Goal: Task Accomplishment & Management: Manage account settings

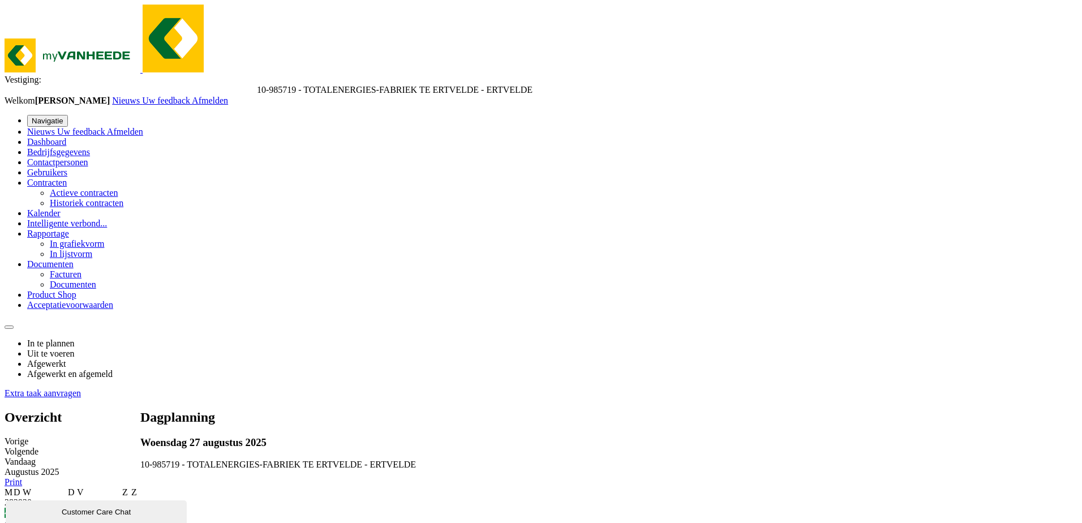
click at [59, 137] on span "Dashboard" at bounding box center [46, 142] width 39 height 10
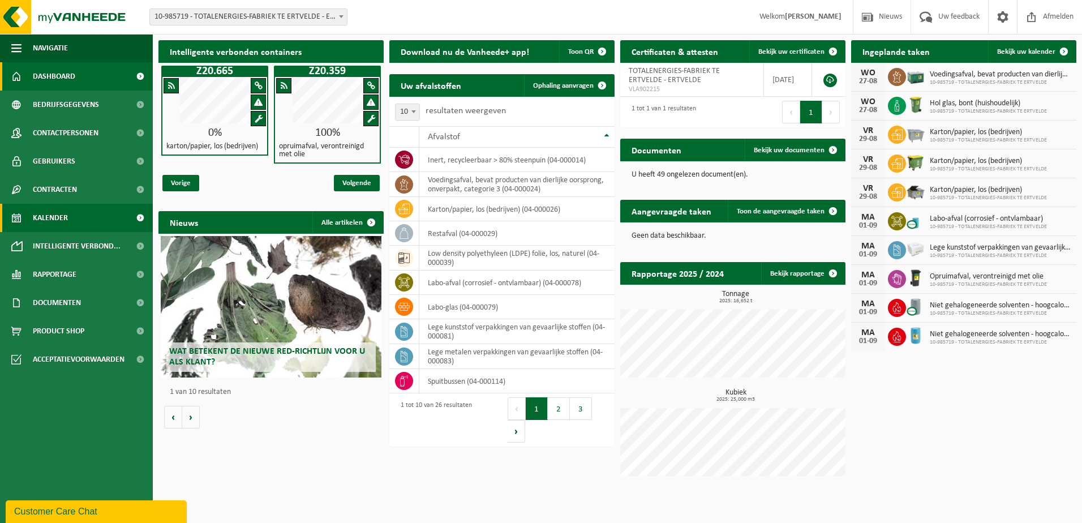
click at [61, 214] on span "Kalender" at bounding box center [50, 218] width 35 height 28
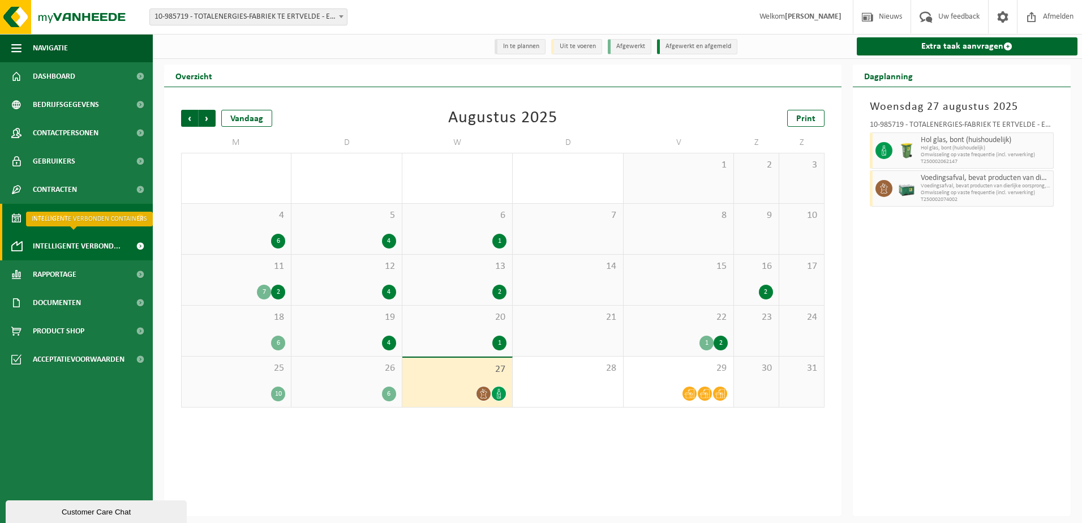
click at [59, 246] on span "Intelligente verbond..." at bounding box center [77, 246] width 88 height 28
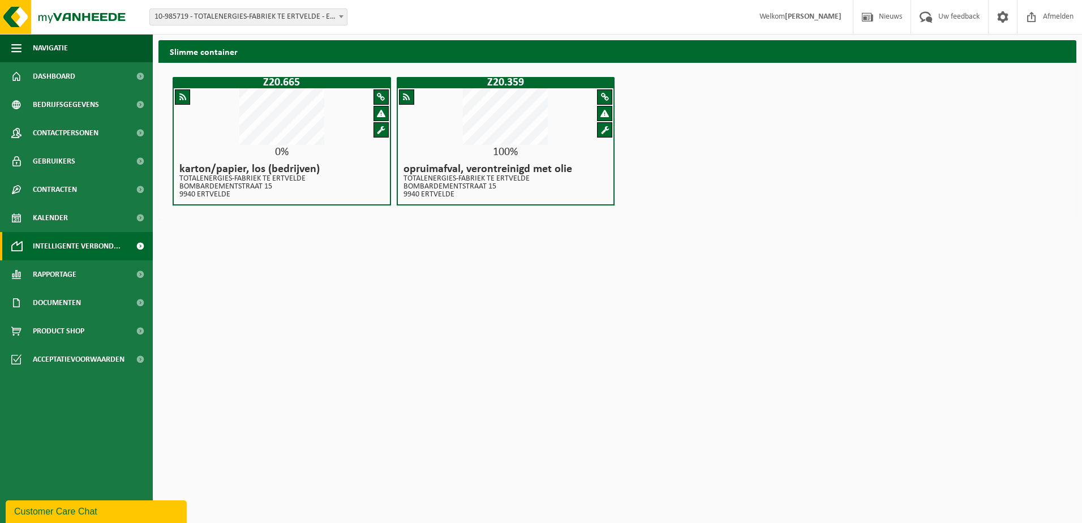
click at [383, 130] on span at bounding box center [381, 130] width 8 height 8
click at [49, 278] on span "Rapportage" at bounding box center [55, 274] width 44 height 28
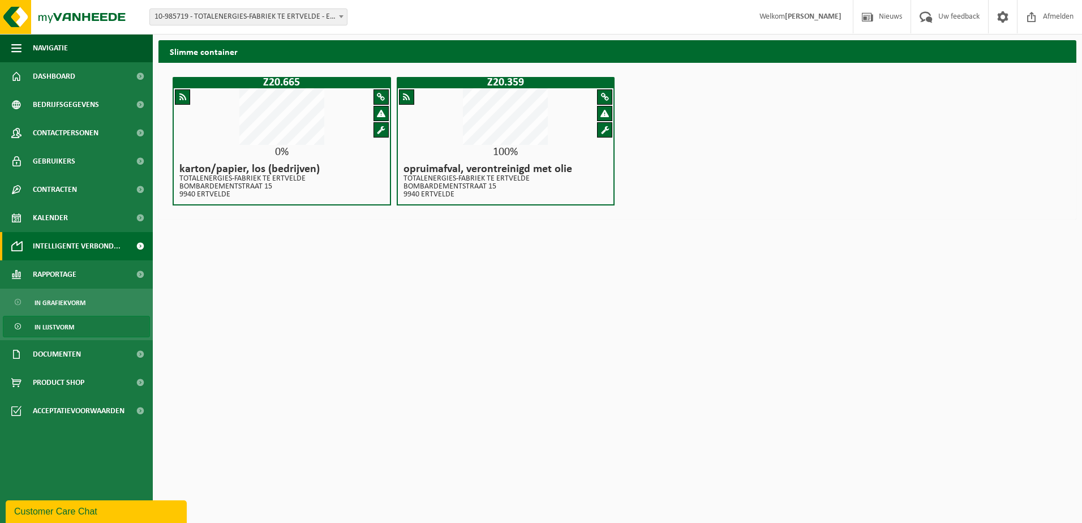
click at [59, 322] on span "In lijstvorm" at bounding box center [55, 327] width 40 height 22
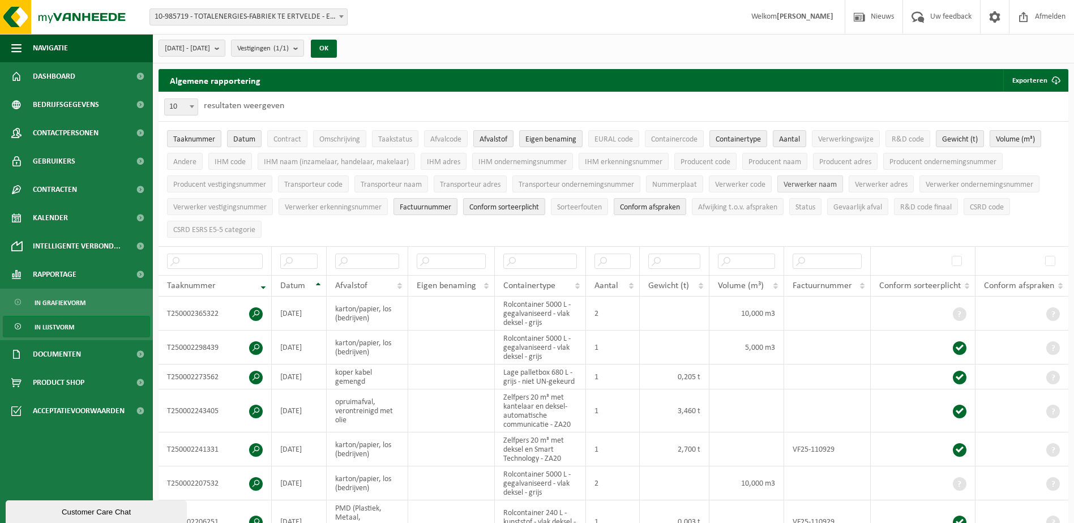
click at [812, 185] on span "Verwerker naam" at bounding box center [809, 185] width 53 height 8
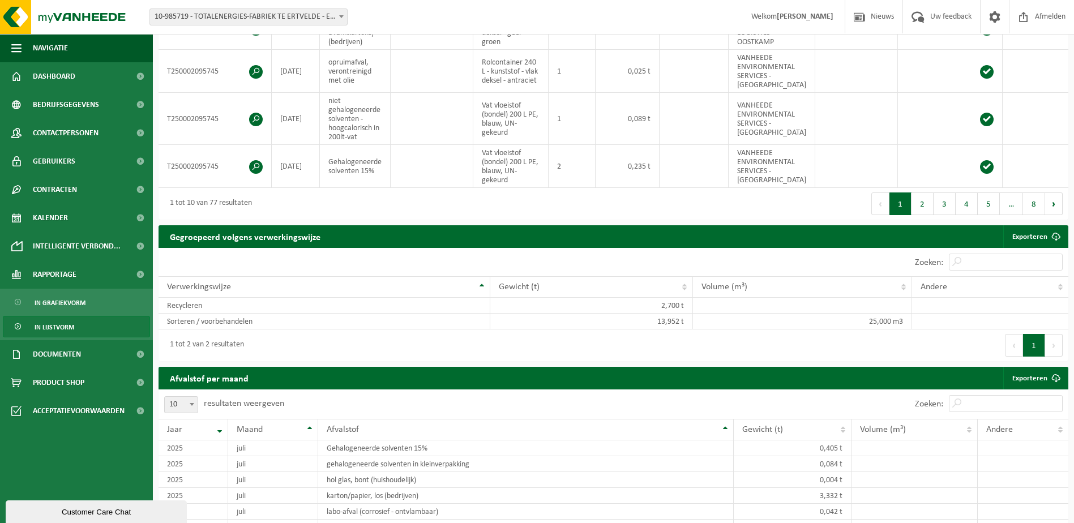
scroll to position [509, 0]
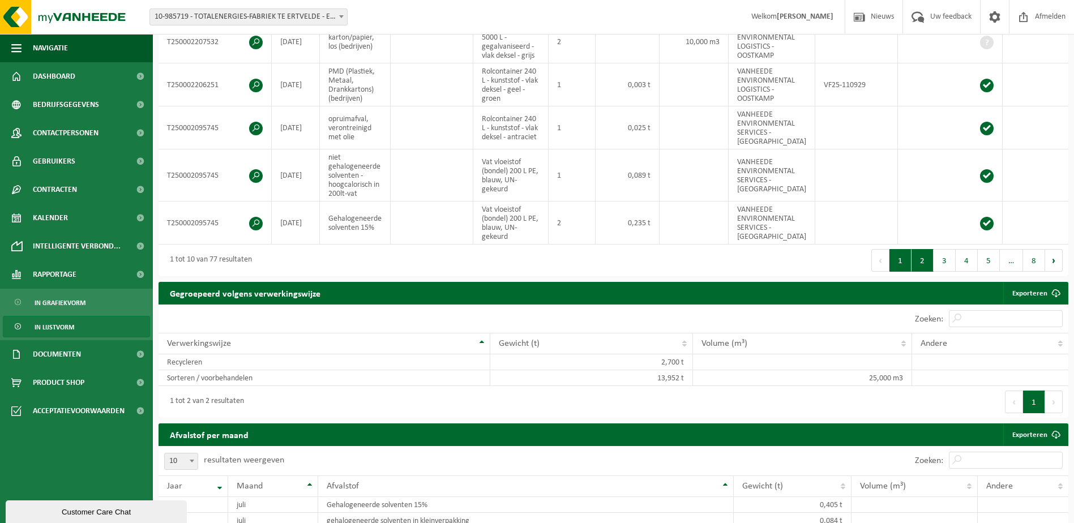
click at [921, 269] on button "2" at bounding box center [922, 260] width 22 height 23
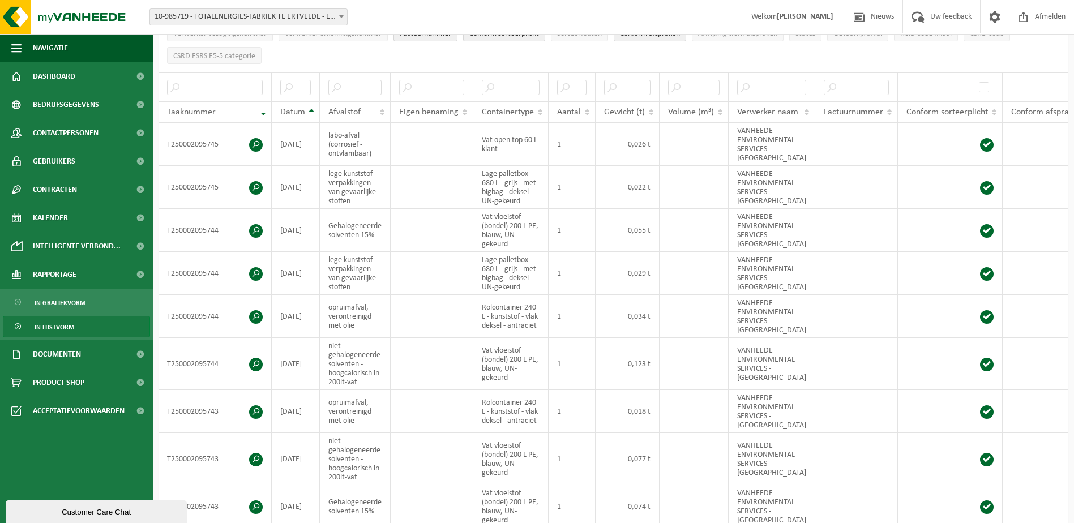
scroll to position [170, 0]
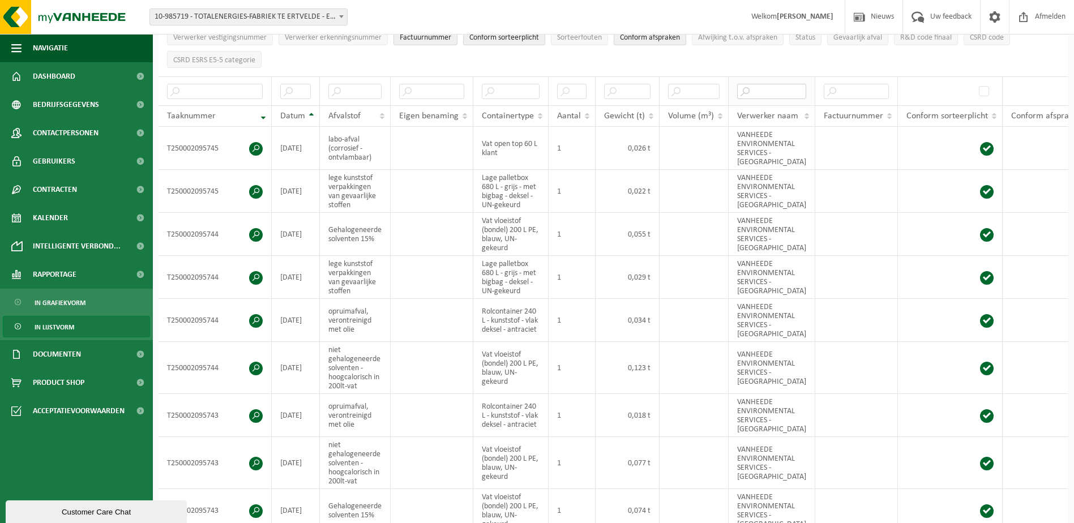
click at [773, 87] on input "text" at bounding box center [771, 91] width 69 height 15
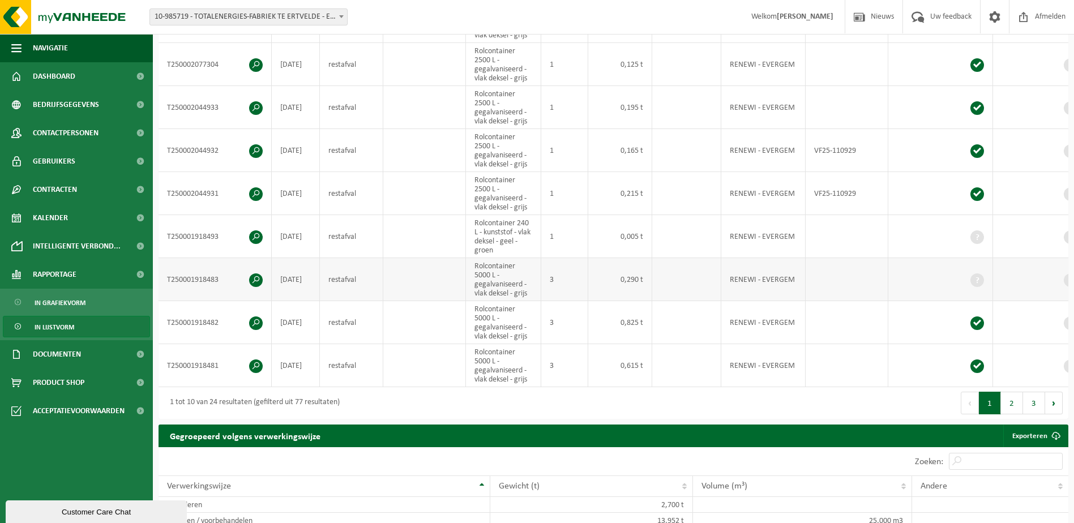
scroll to position [396, 0]
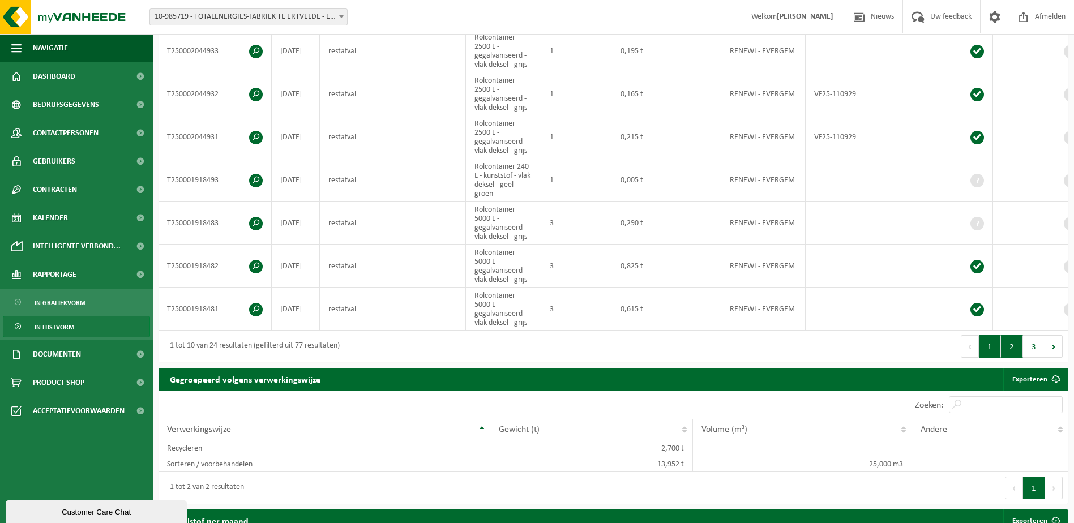
type input "renewi"
click at [1007, 350] on button "2" at bounding box center [1012, 346] width 22 height 23
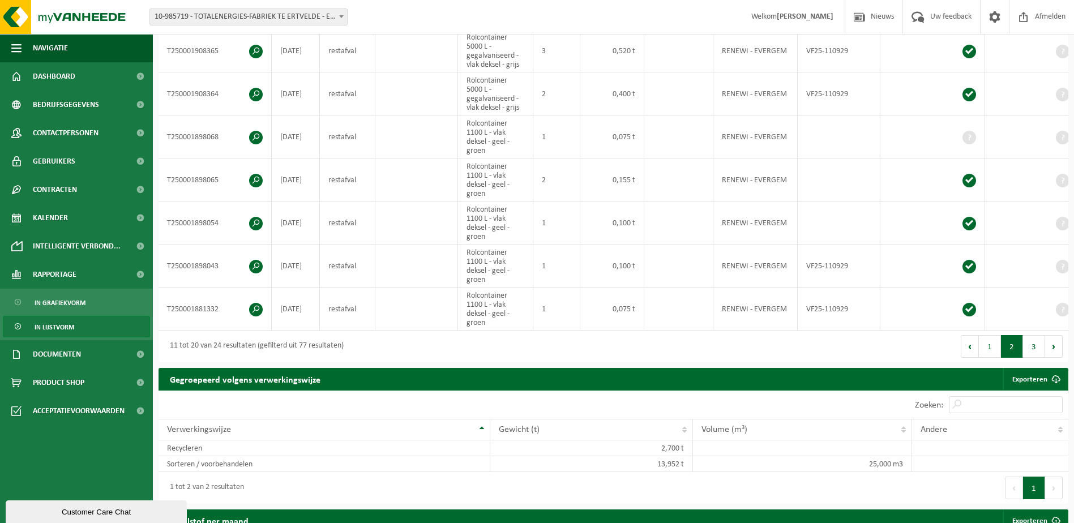
click at [1007, 350] on button "2" at bounding box center [1012, 346] width 22 height 23
click at [1027, 352] on button "3" at bounding box center [1034, 346] width 22 height 23
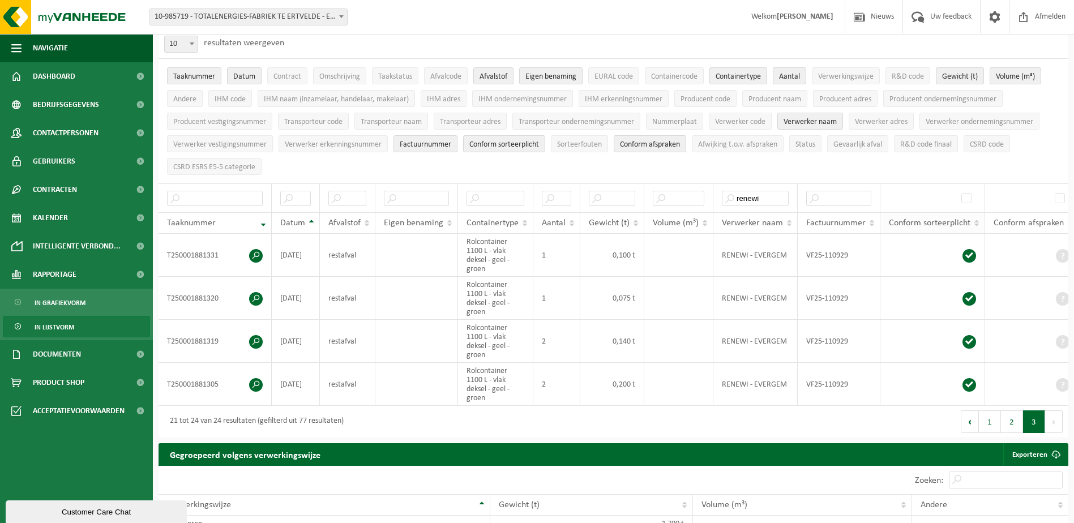
scroll to position [0, 0]
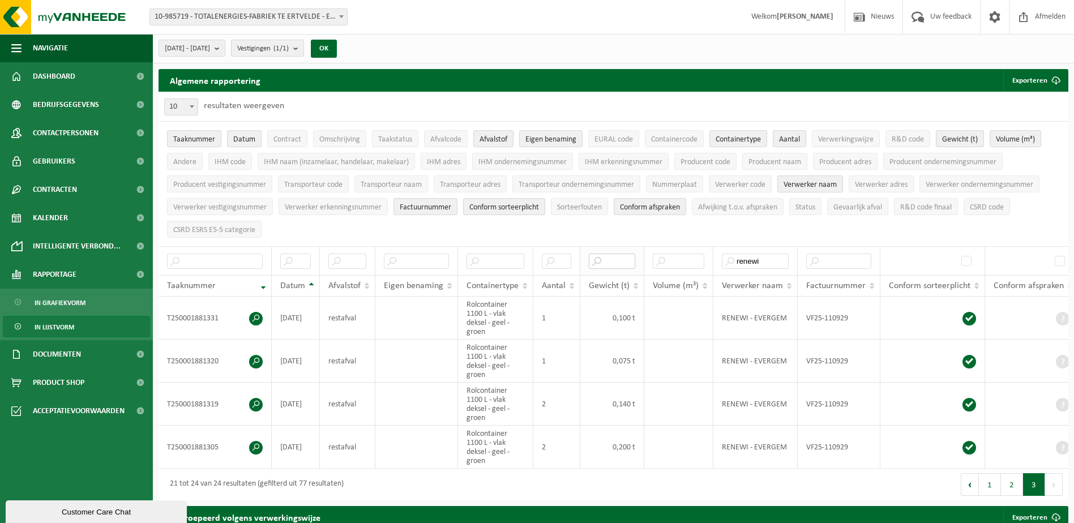
click at [615, 260] on input "text" at bounding box center [612, 261] width 46 height 15
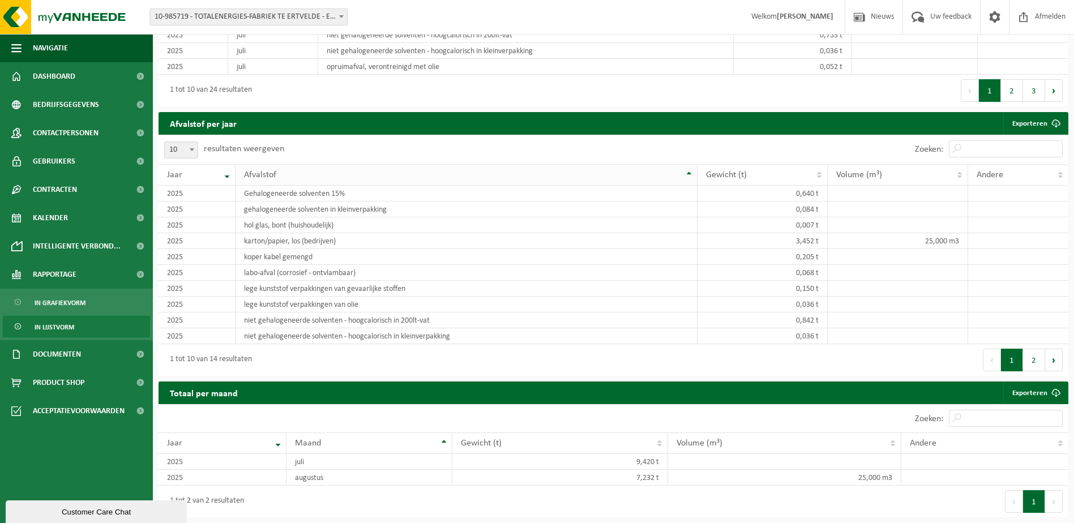
scroll to position [811, 0]
click at [58, 220] on span "Kalender" at bounding box center [50, 218] width 35 height 28
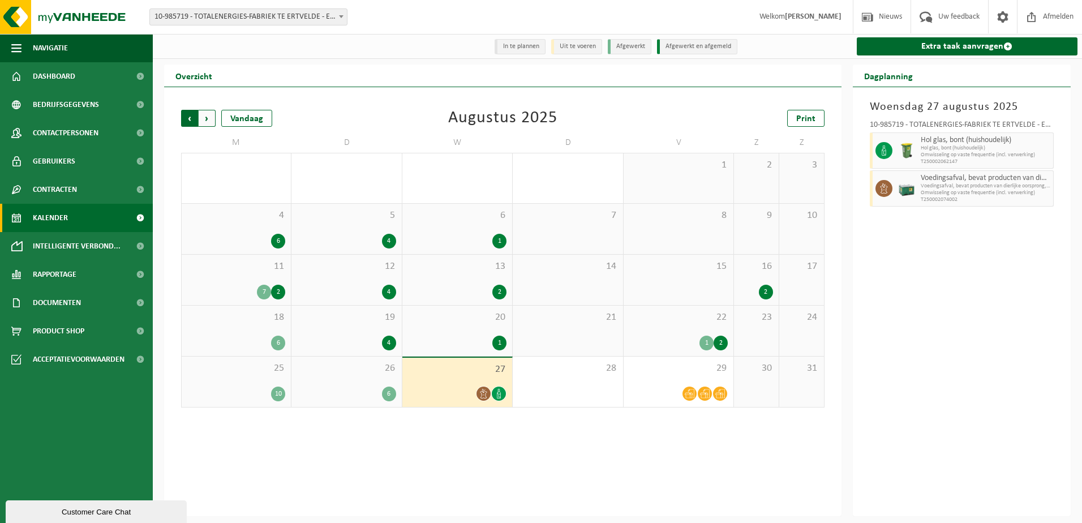
click at [207, 121] on span "Volgende" at bounding box center [207, 118] width 17 height 17
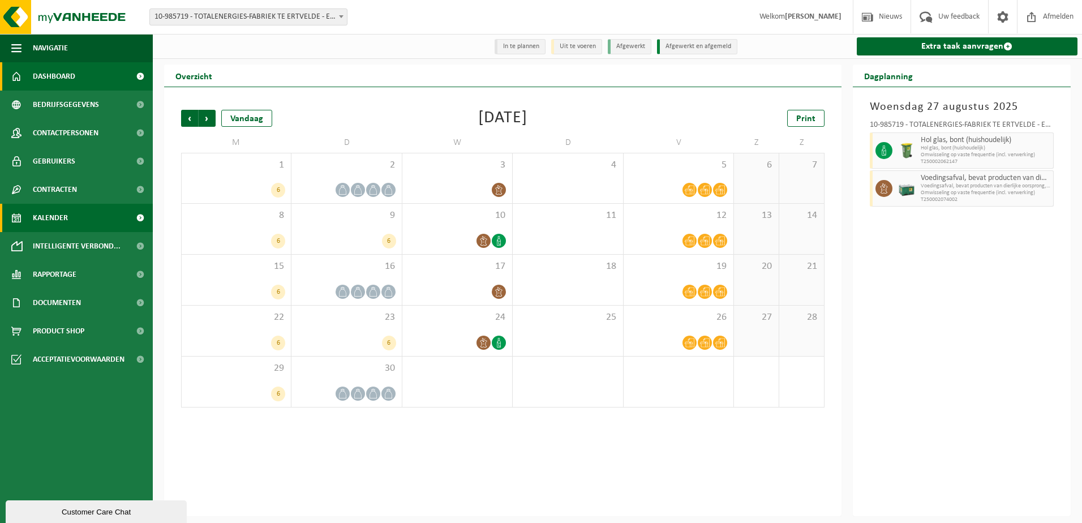
click at [68, 65] on span "Dashboard" at bounding box center [54, 76] width 42 height 28
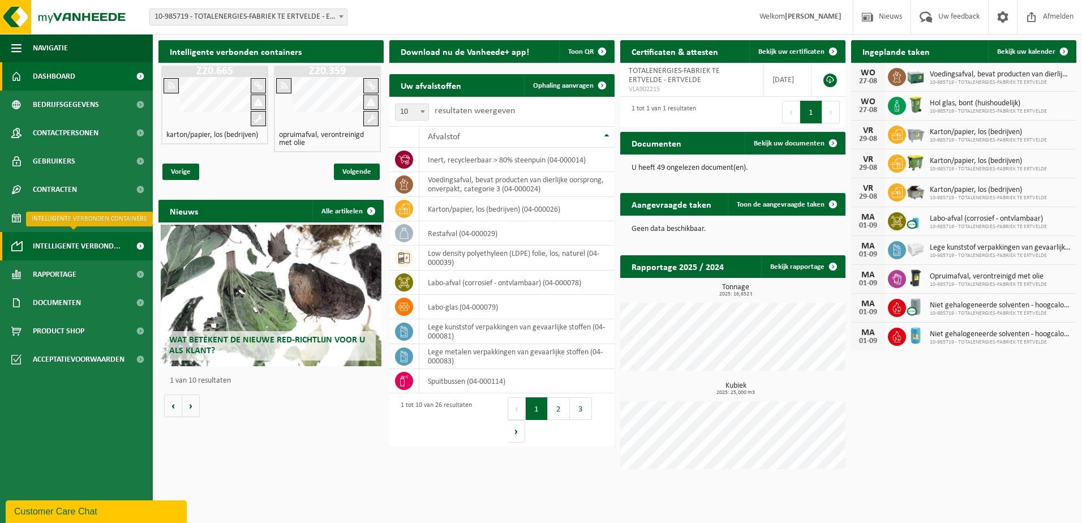
click at [65, 244] on span "Intelligente verbond..." at bounding box center [77, 246] width 88 height 28
